Goal: Find specific page/section: Find specific page/section

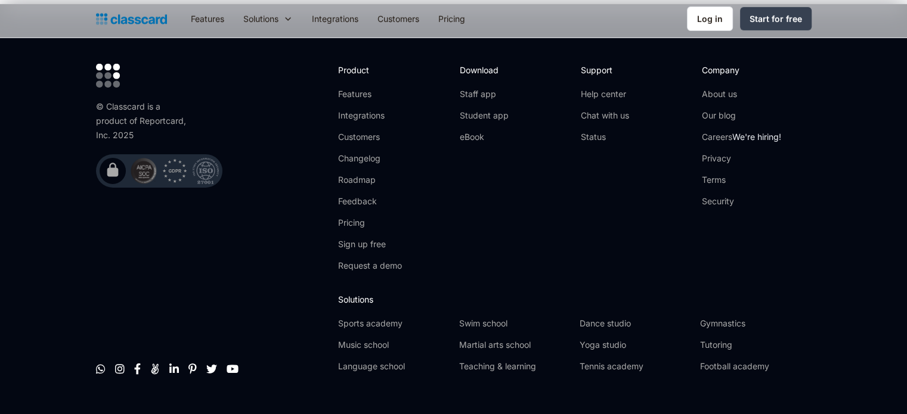
scroll to position [3967, 0]
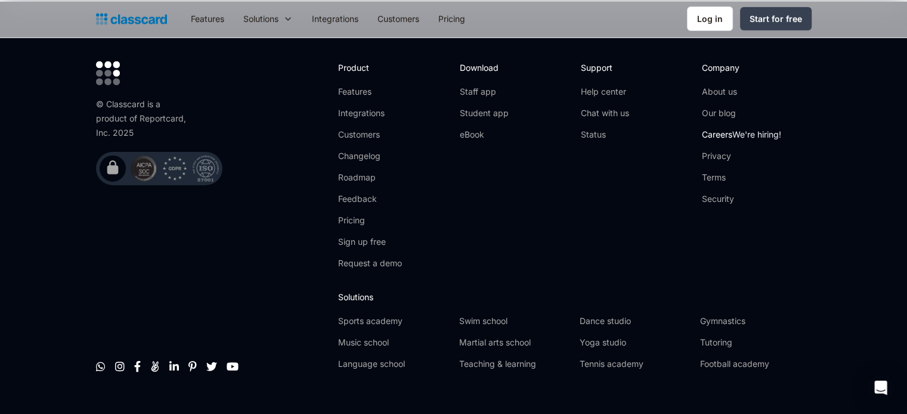
click at [722, 129] on link "Careers We're hiring!" at bounding box center [741, 135] width 79 height 12
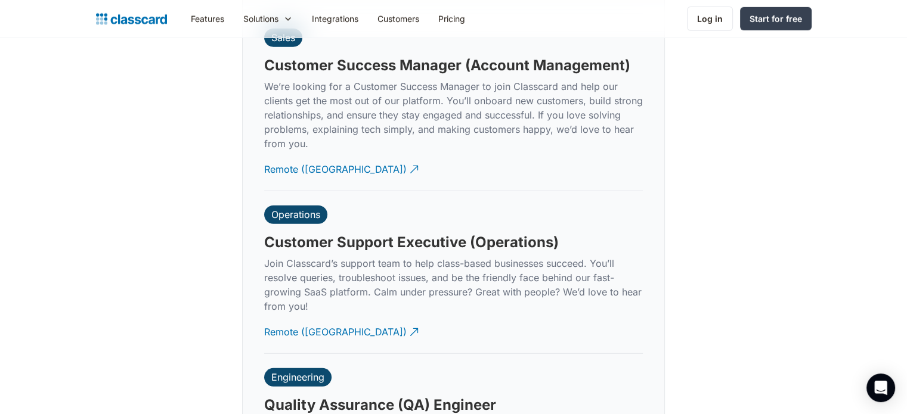
scroll to position [3459, 0]
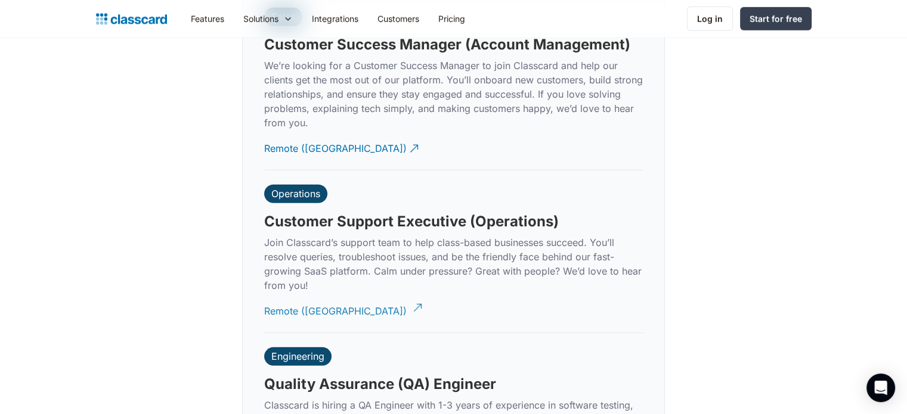
click at [300, 295] on div "Remote (India)" at bounding box center [335, 306] width 143 height 23
